Goal: Find specific page/section: Find specific page/section

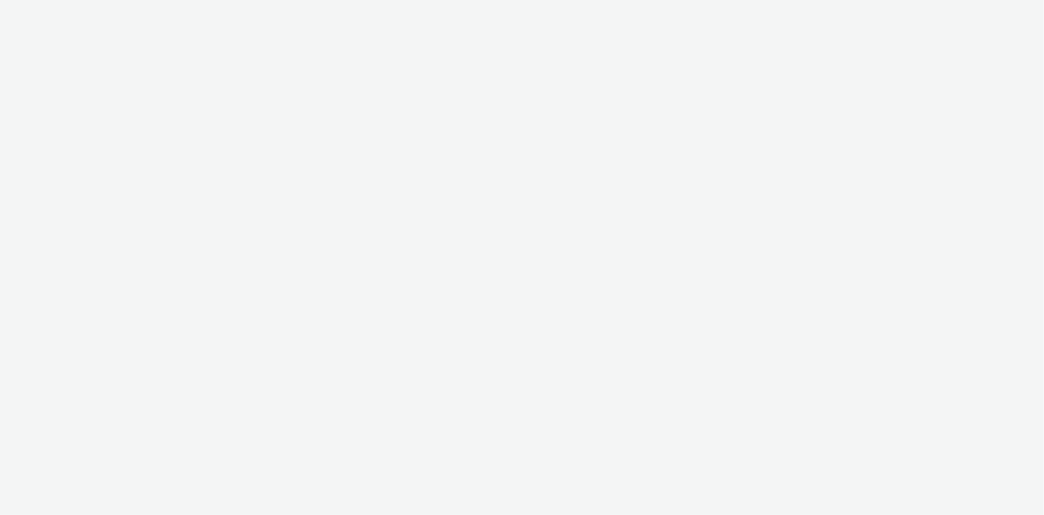
click at [0, 208] on div at bounding box center [522, 257] width 1044 height 515
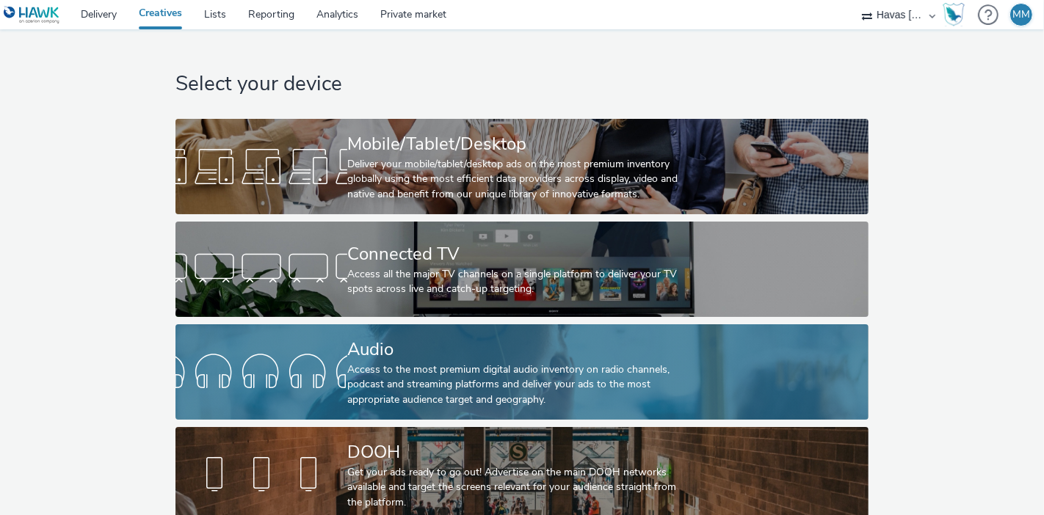
scroll to position [26, 0]
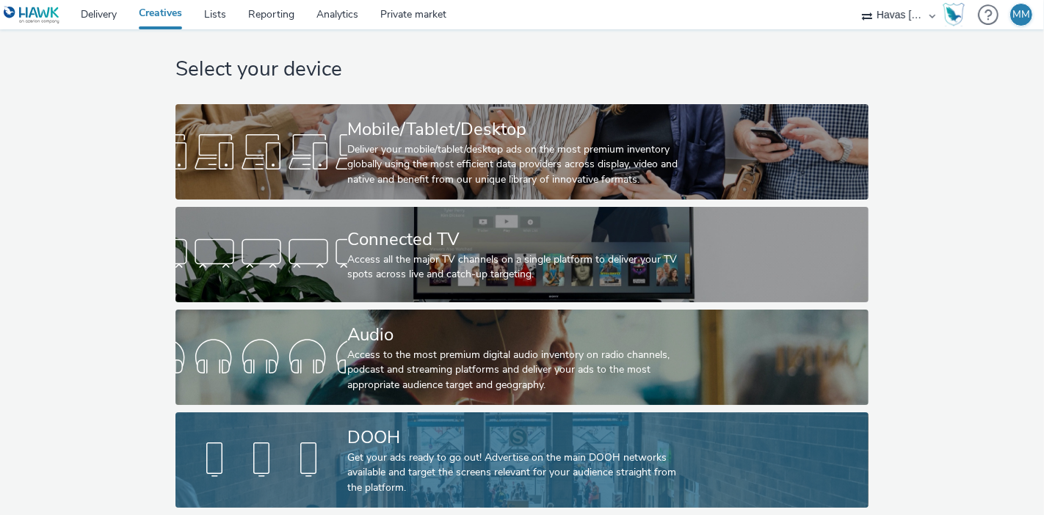
click at [642, 430] on div "DOOH" at bounding box center [518, 438] width 343 height 26
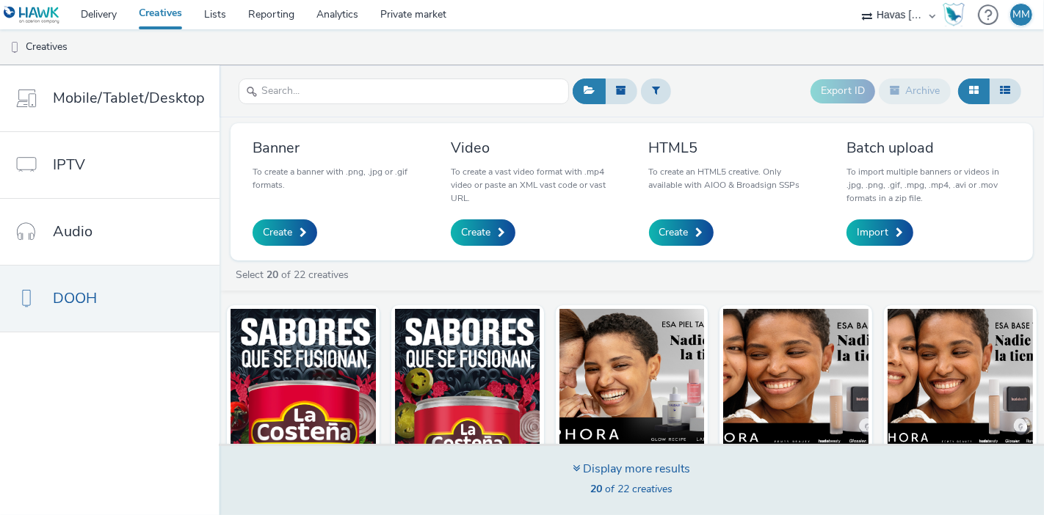
click at [594, 459] on div "Display more results 20 of 22 creatives" at bounding box center [631, 479] width 834 height 71
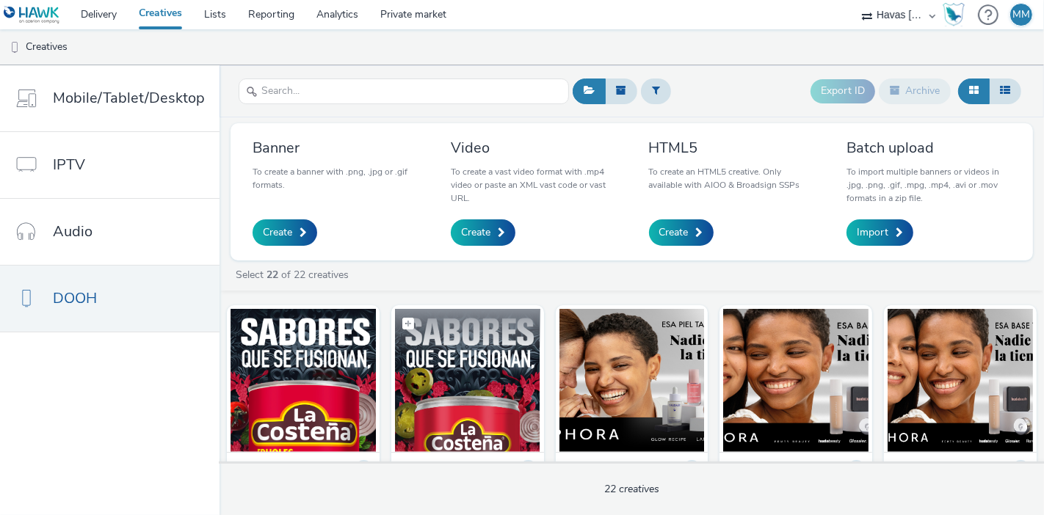
click at [451, 363] on img at bounding box center [467, 380] width 145 height 143
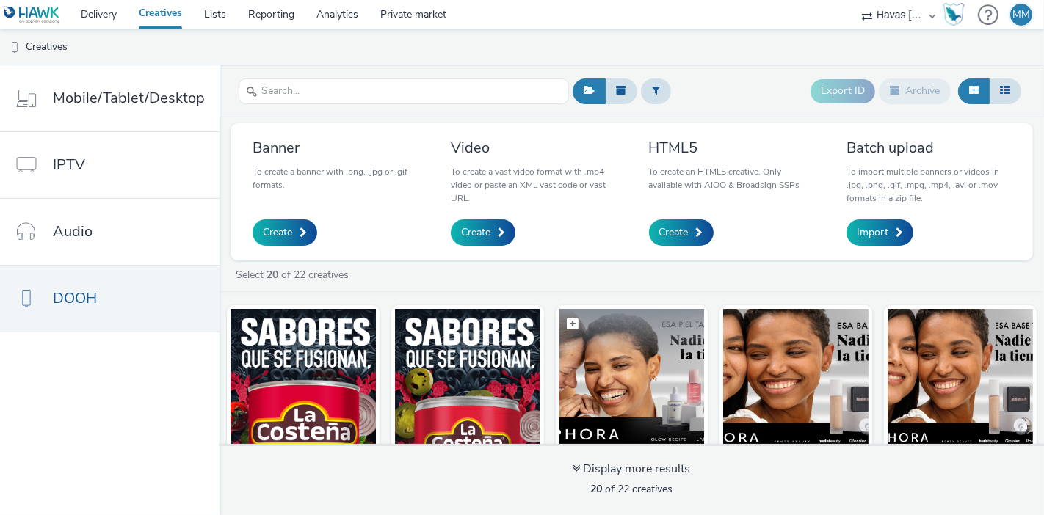
click at [594, 385] on img at bounding box center [631, 380] width 145 height 143
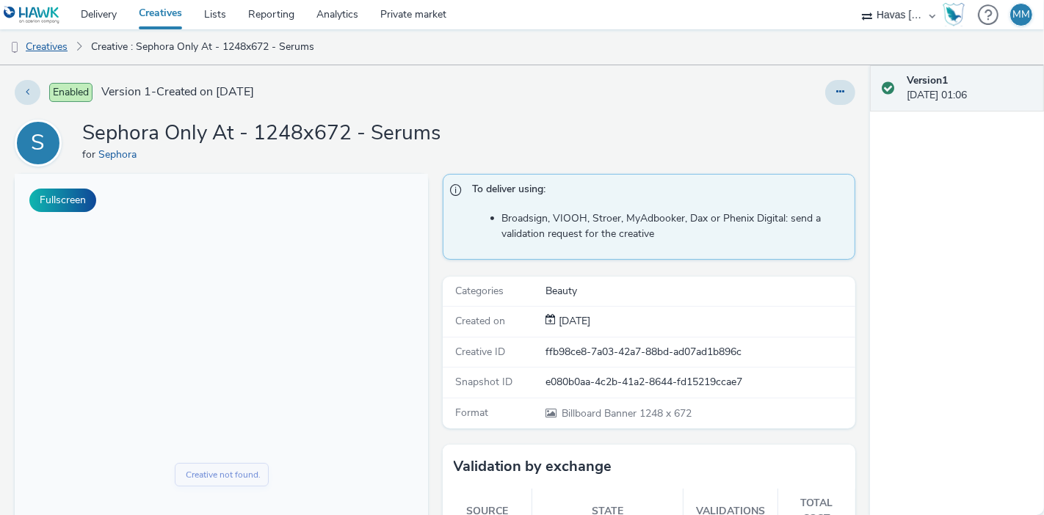
click at [45, 45] on link "Creatives" at bounding box center [37, 46] width 75 height 35
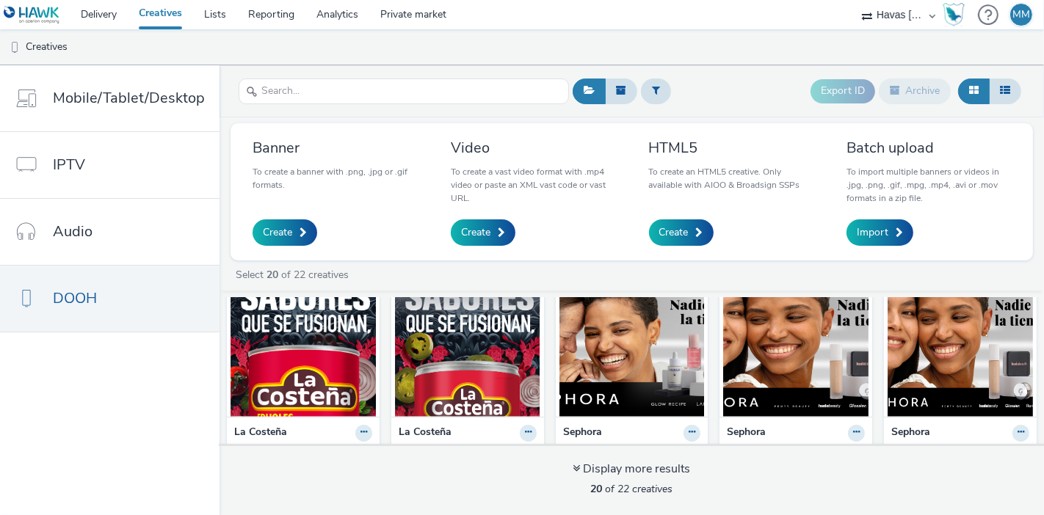
scroll to position [34, 0]
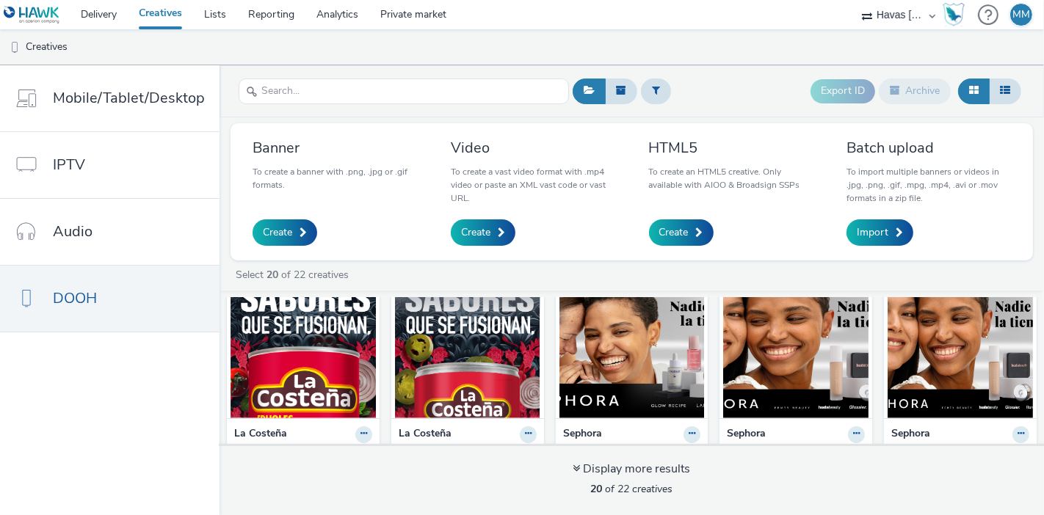
click at [487, 334] on img at bounding box center [467, 346] width 145 height 143
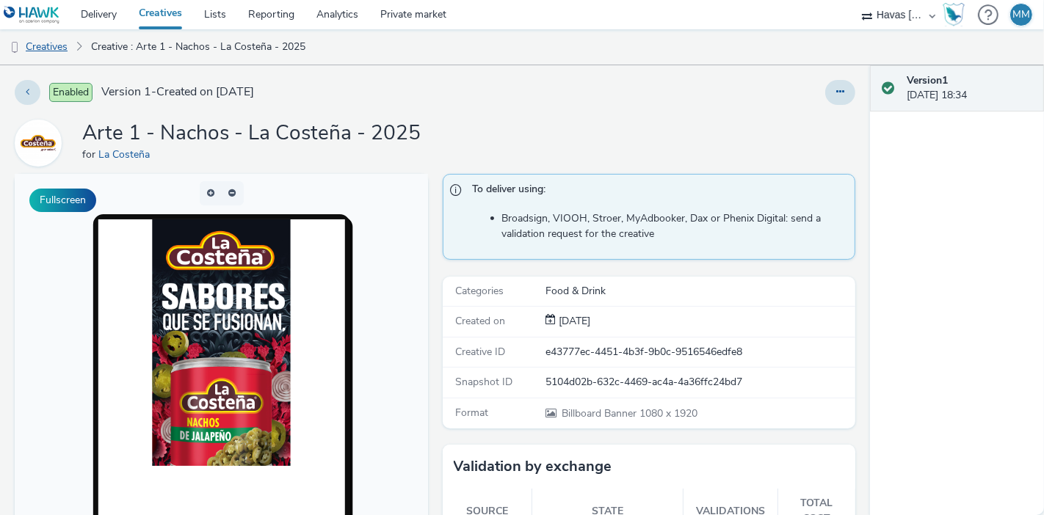
click at [59, 43] on link "Creatives" at bounding box center [37, 46] width 75 height 35
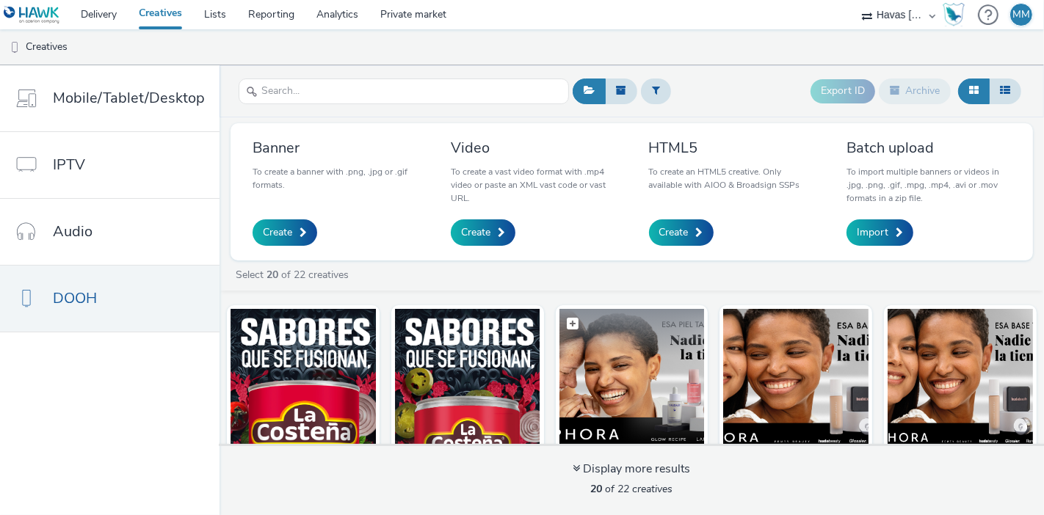
click at [645, 354] on figcaption at bounding box center [631, 332] width 145 height 47
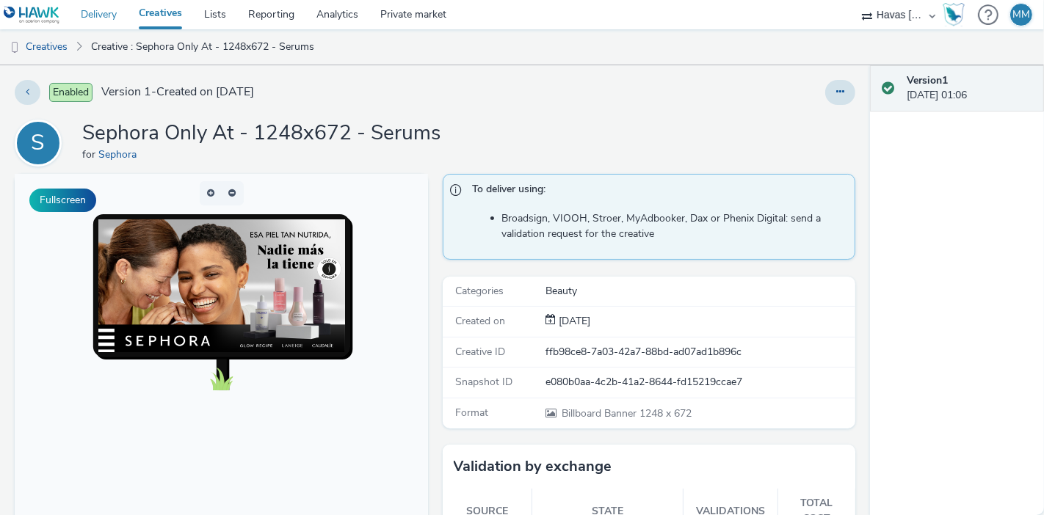
click at [98, 17] on link "Delivery" at bounding box center [99, 14] width 58 height 29
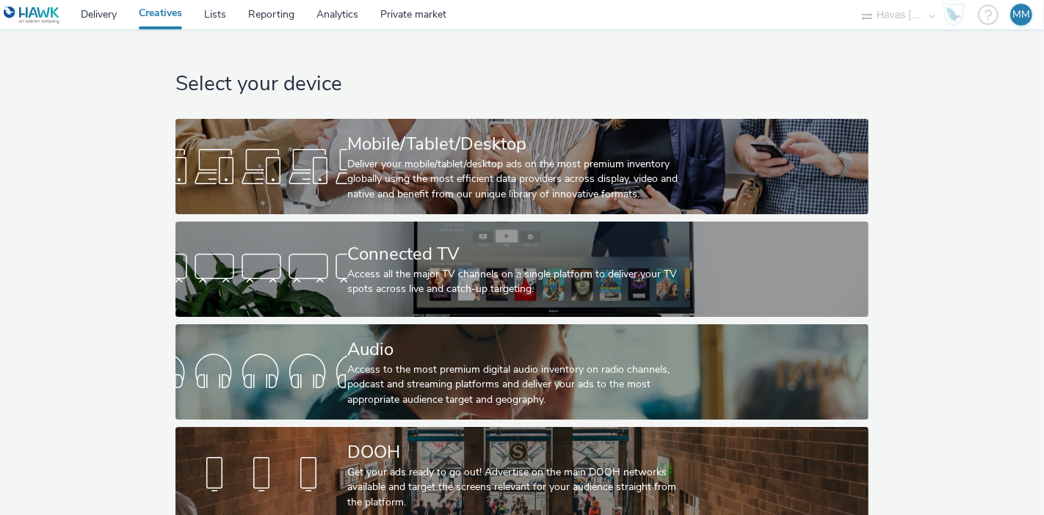
scroll to position [26, 0]
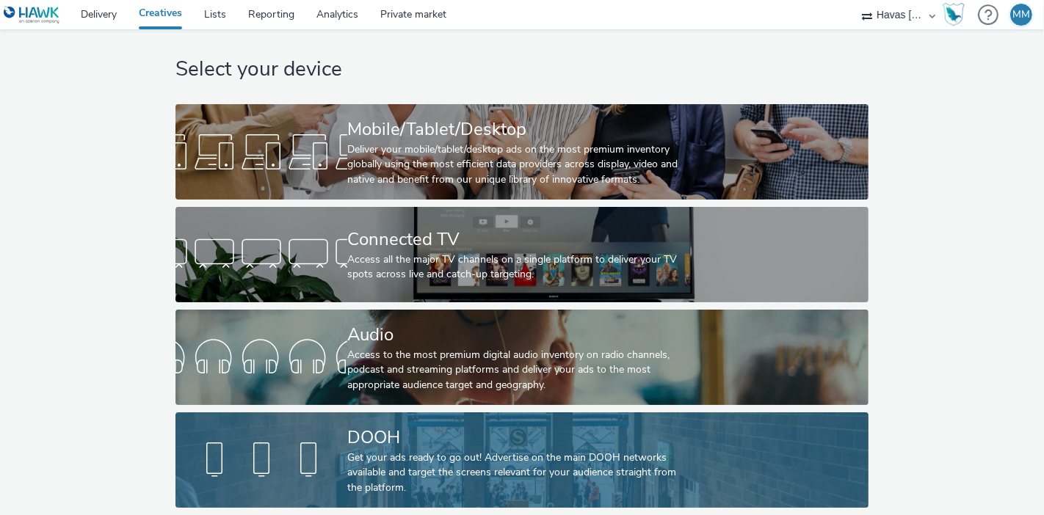
click at [323, 412] on link "DOOH Get your ads ready to go out! Advertise on the main DOOH networks availabl…" at bounding box center [521, 459] width 692 height 95
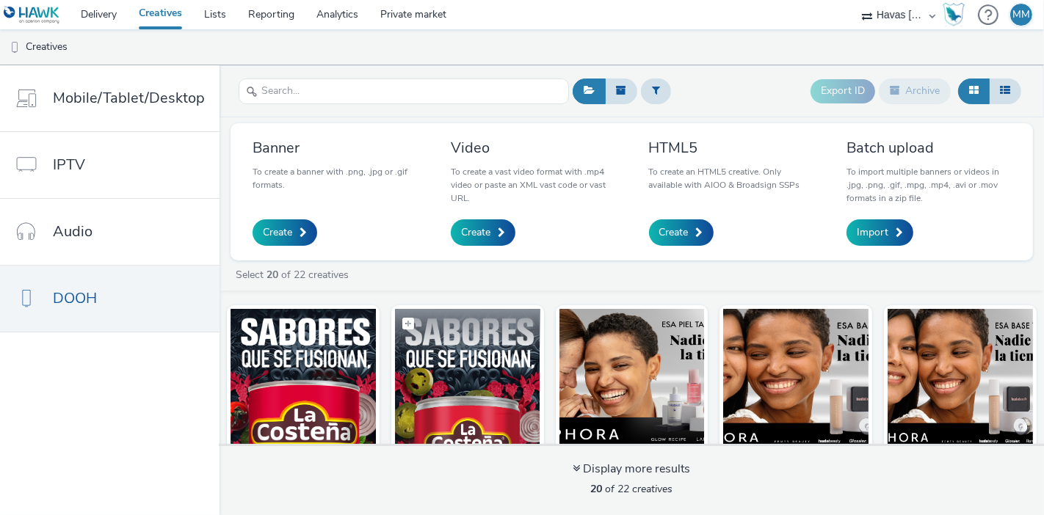
click at [476, 368] on img at bounding box center [467, 380] width 145 height 143
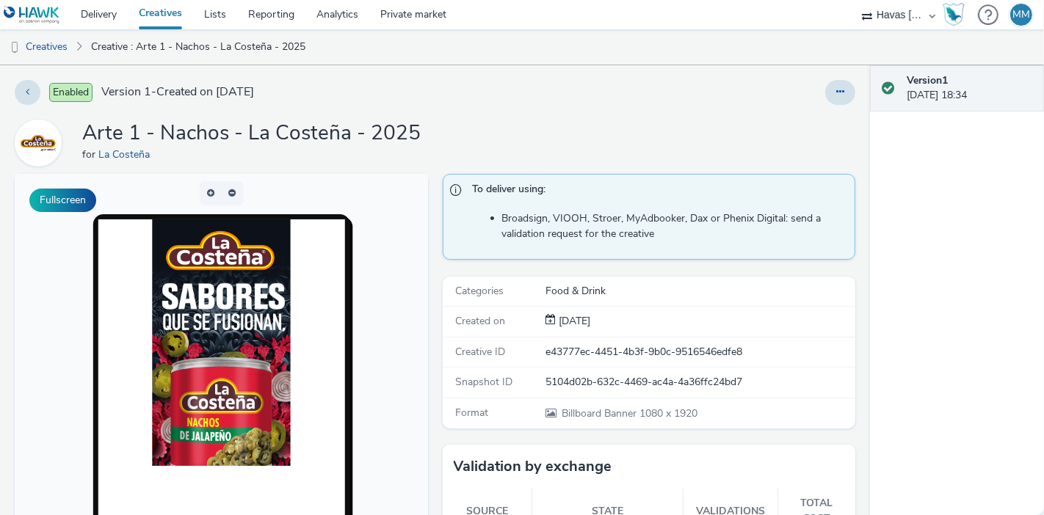
click at [0, 211] on div "Enabled Version 1 - Created on 14 October 2025 Arte 1 - Nachos - La Costeña - 2…" at bounding box center [435, 290] width 870 height 450
click at [115, 3] on link "Delivery" at bounding box center [99, 14] width 58 height 29
